Goal: Information Seeking & Learning: Learn about a topic

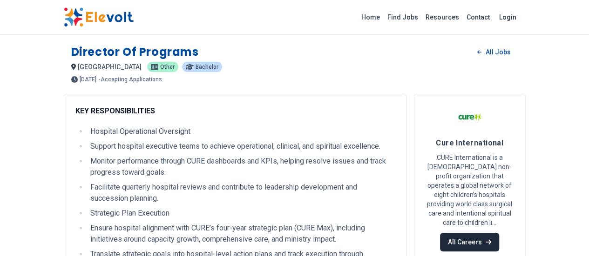
click at [499, 233] on link "All Careers" at bounding box center [469, 242] width 59 height 19
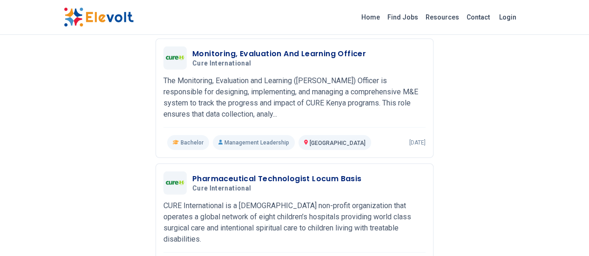
scroll to position [1141, 0]
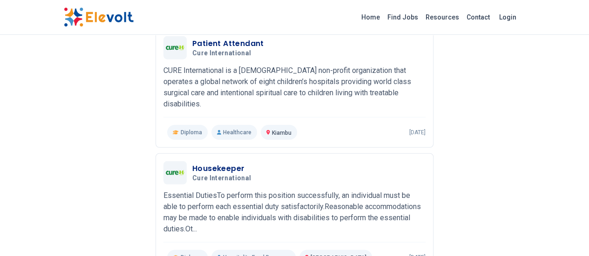
scroll to position [1140, 0]
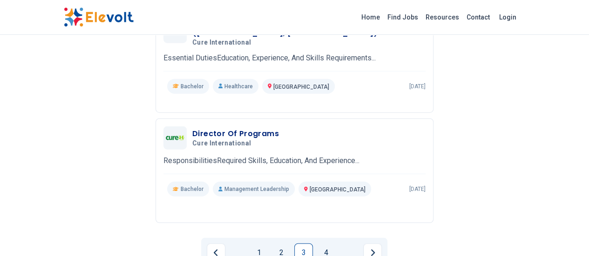
scroll to position [1115, 0]
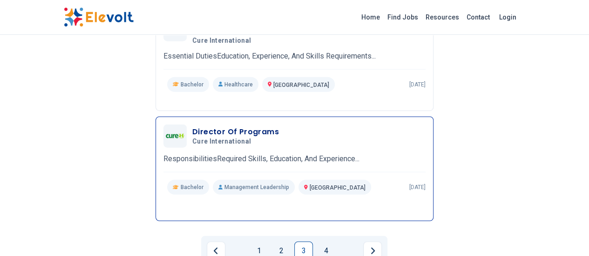
click at [192, 127] on h3 "Director Of Programs" at bounding box center [235, 132] width 87 height 11
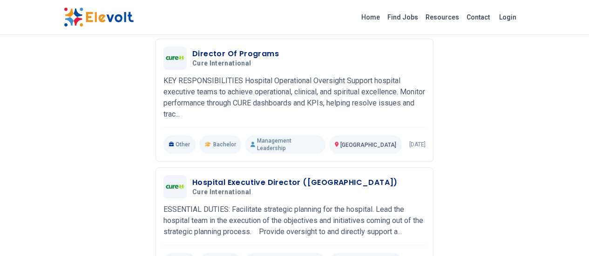
scroll to position [395, 0]
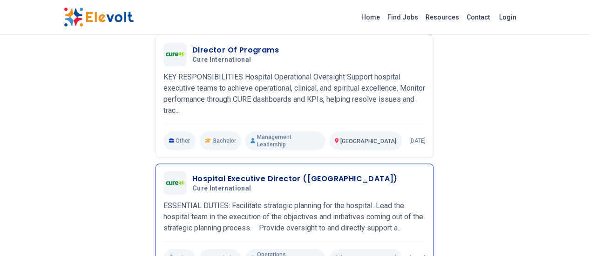
click at [199, 174] on h3 "Hospital Executive Director ([GEOGRAPHIC_DATA])" at bounding box center [294, 179] width 205 height 11
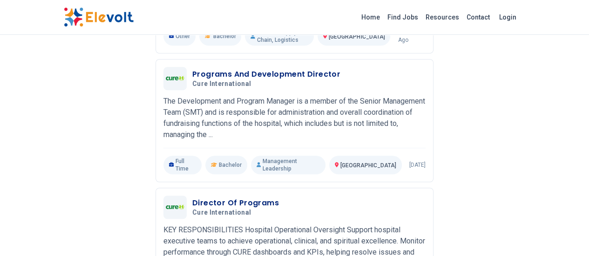
scroll to position [246, 0]
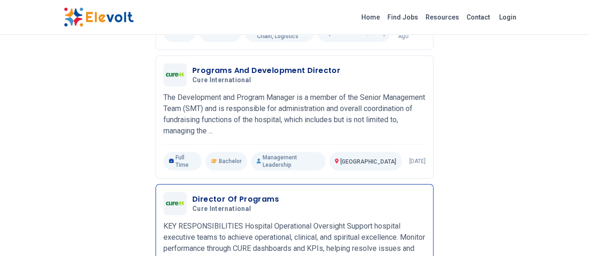
click at [194, 194] on h3 "Director Of Programs" at bounding box center [235, 199] width 87 height 11
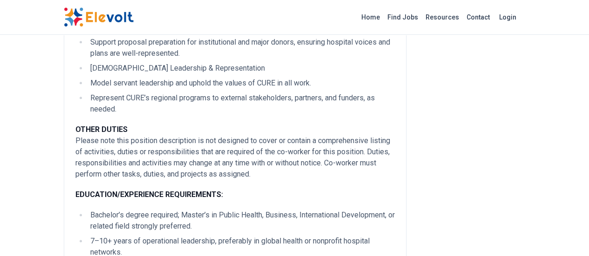
scroll to position [549, 0]
